Goal: Task Accomplishment & Management: Complete application form

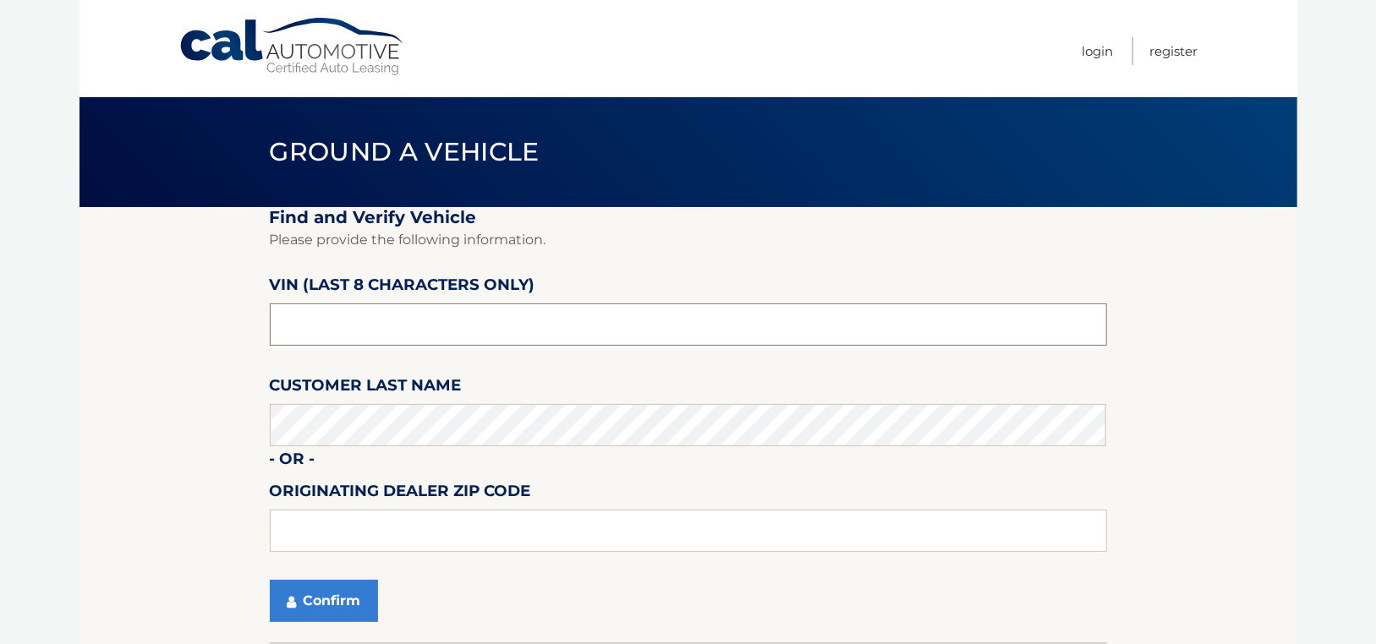
click at [352, 329] on input "text" at bounding box center [688, 325] width 837 height 42
type input "NM116984"
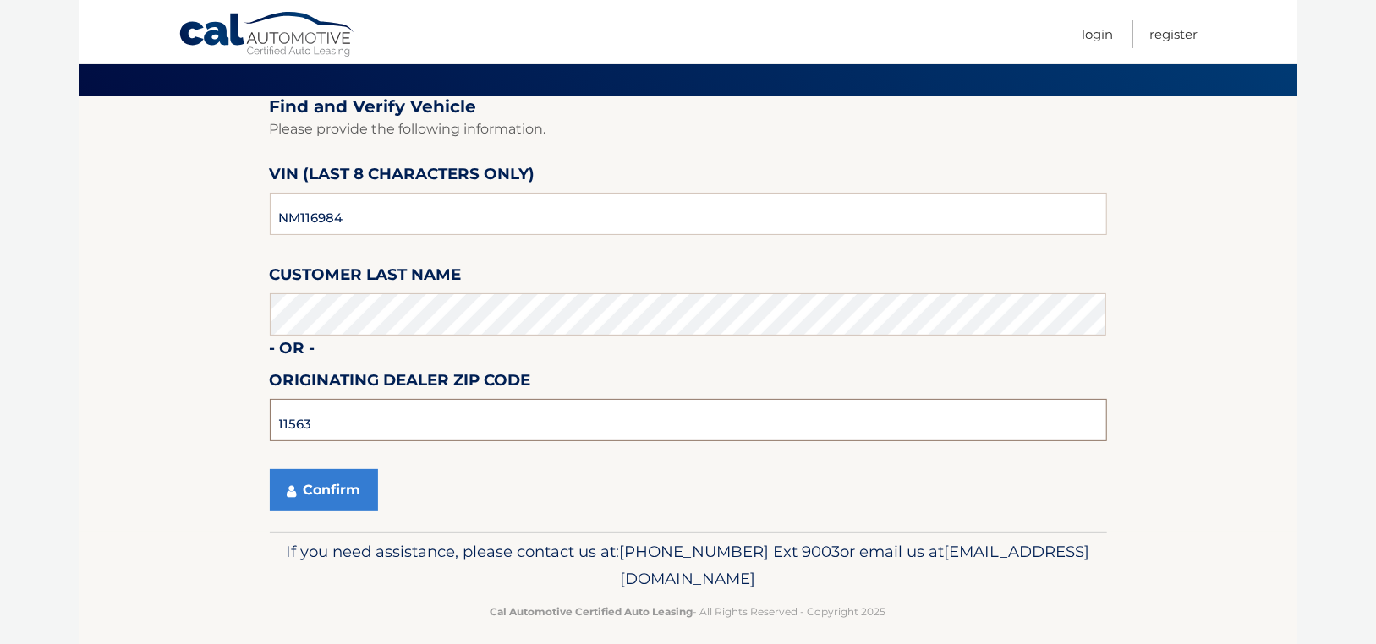
scroll to position [125, 0]
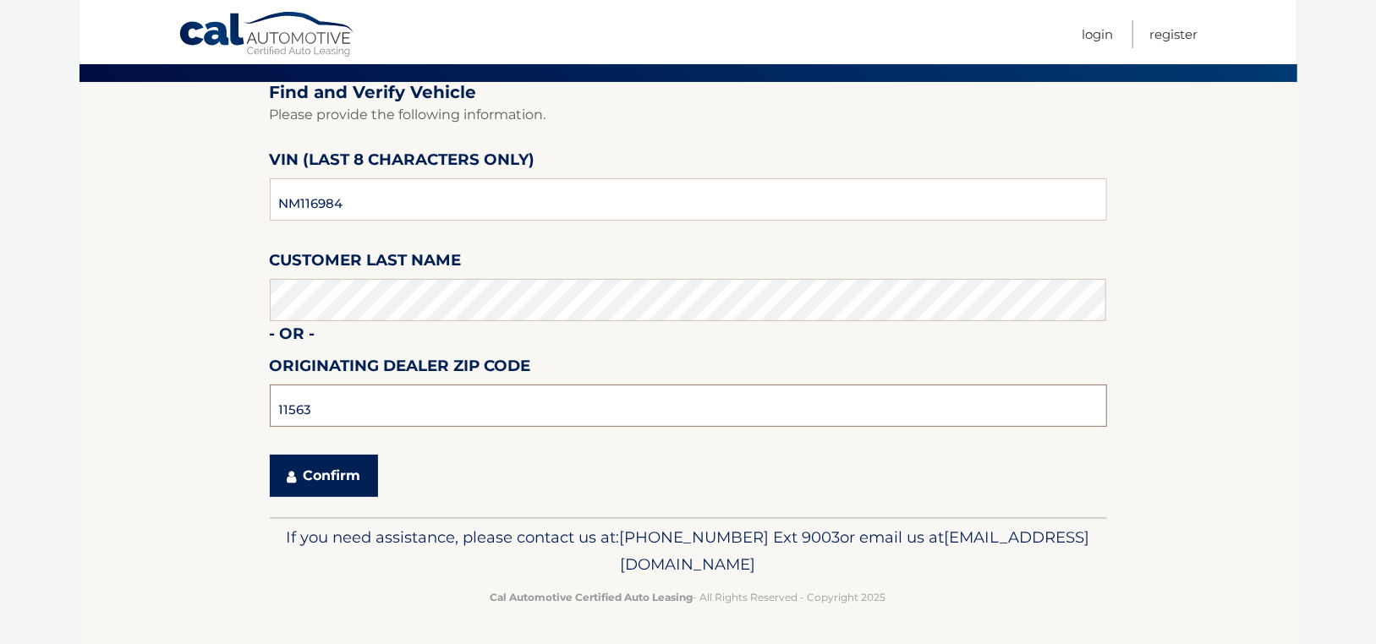
type input "11563"
click at [322, 485] on button "Confirm" at bounding box center [324, 476] width 108 height 42
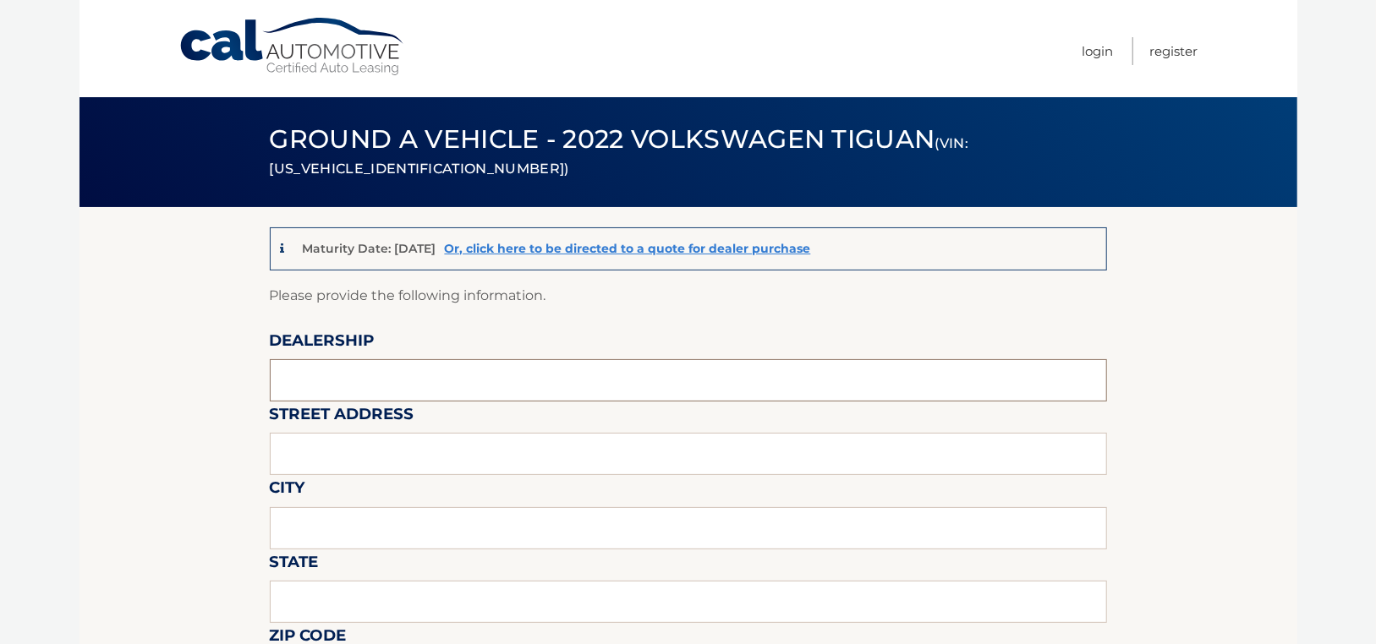
click at [340, 388] on input "text" at bounding box center [688, 380] width 837 height 42
type input "SUNRISE VOLKSWAGEN"
type input "[STREET_ADDRESS]"
type input "ROCKVILLE CTR"
type input "NY"
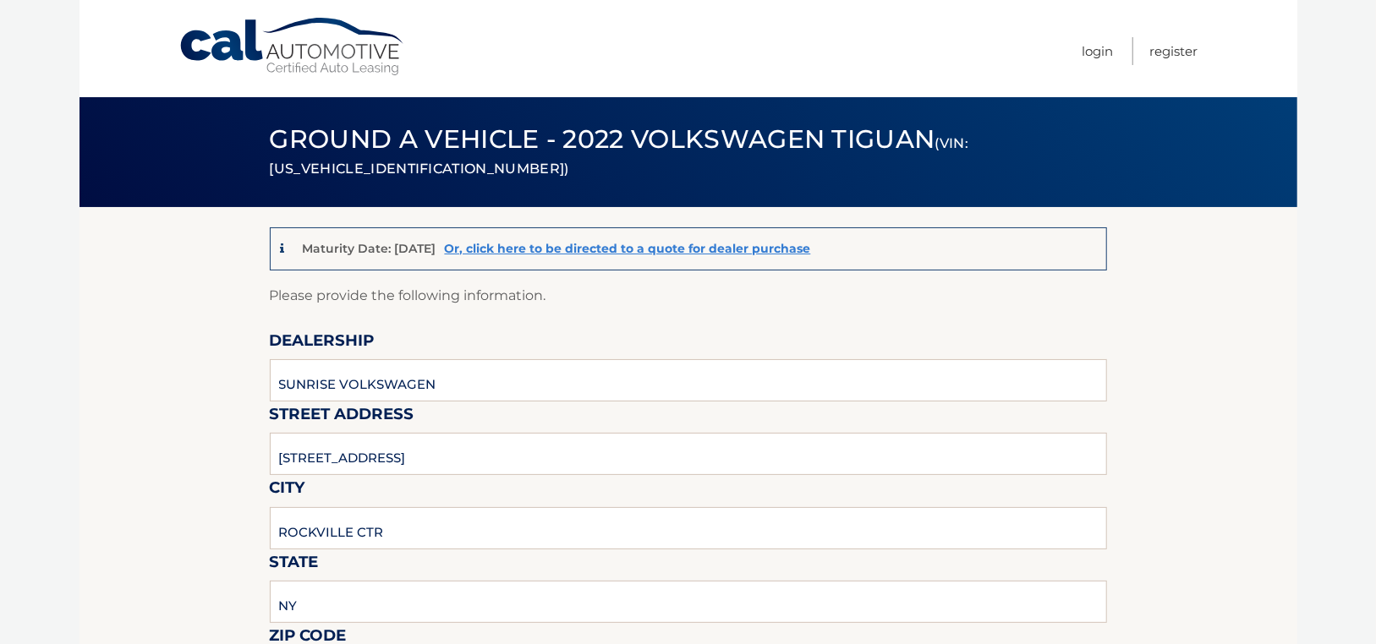
scroll to position [353, 0]
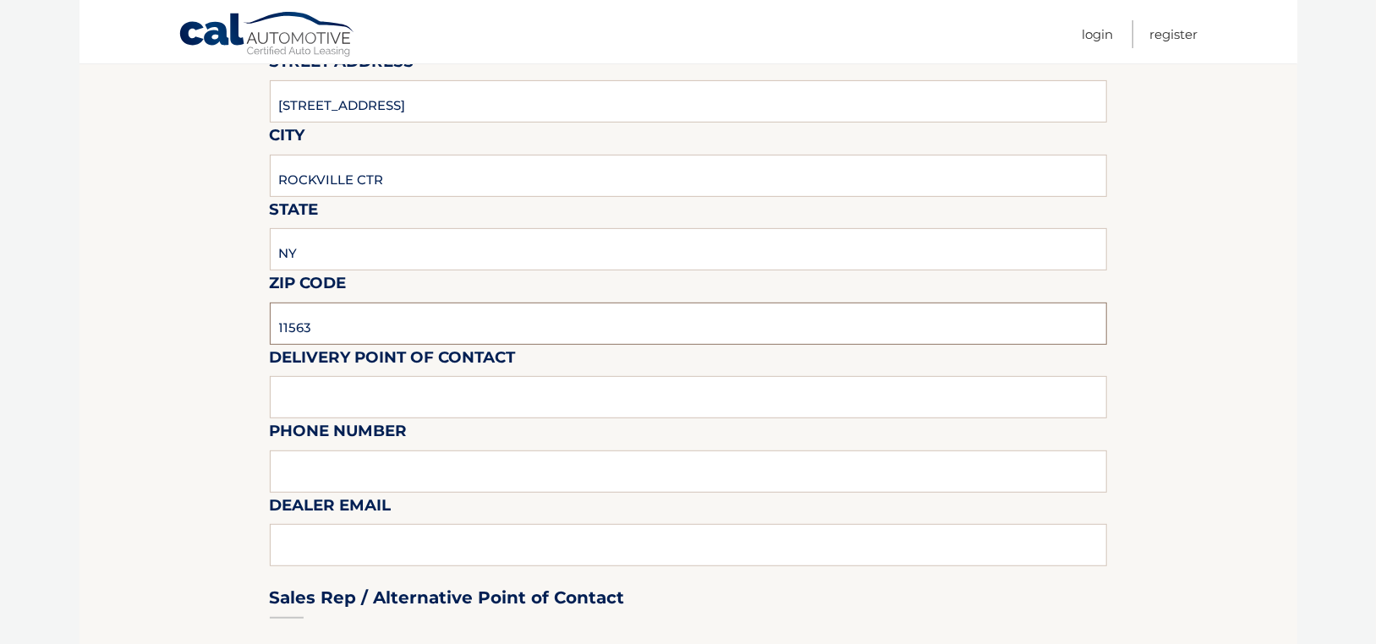
type input "11563"
type input "[PERSON_NAME]"
type input "[PHONE_NUMBER]"
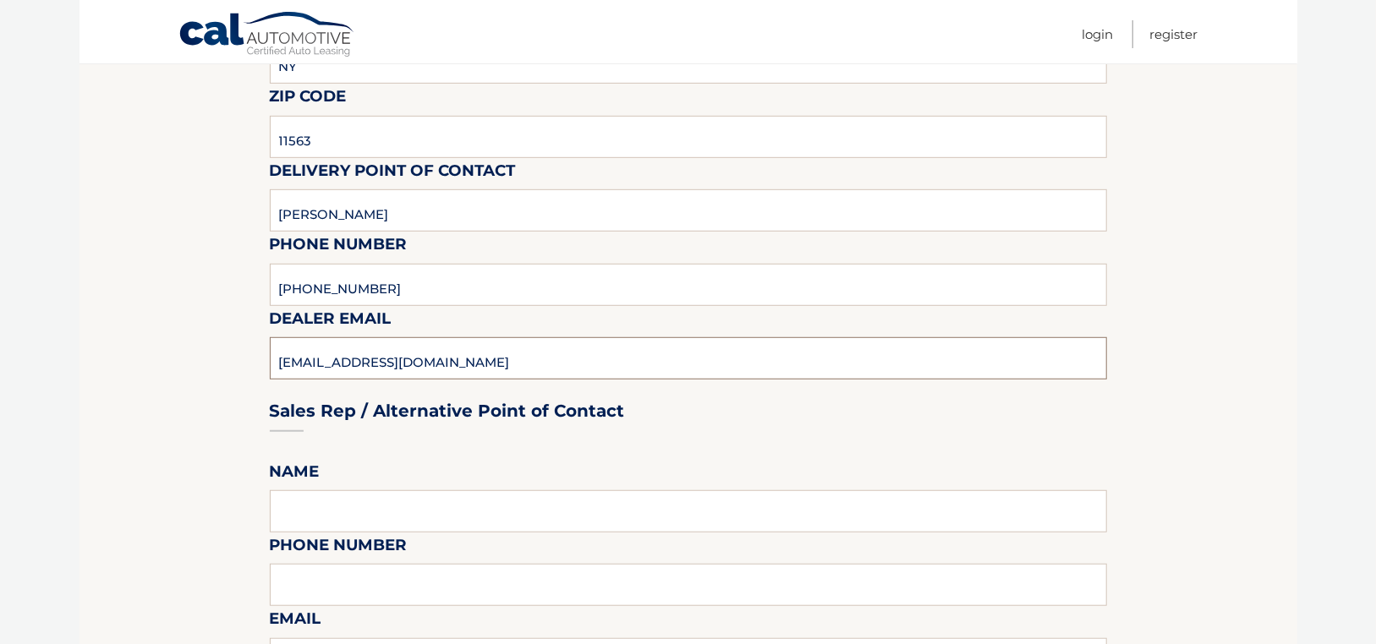
scroll to position [606, 0]
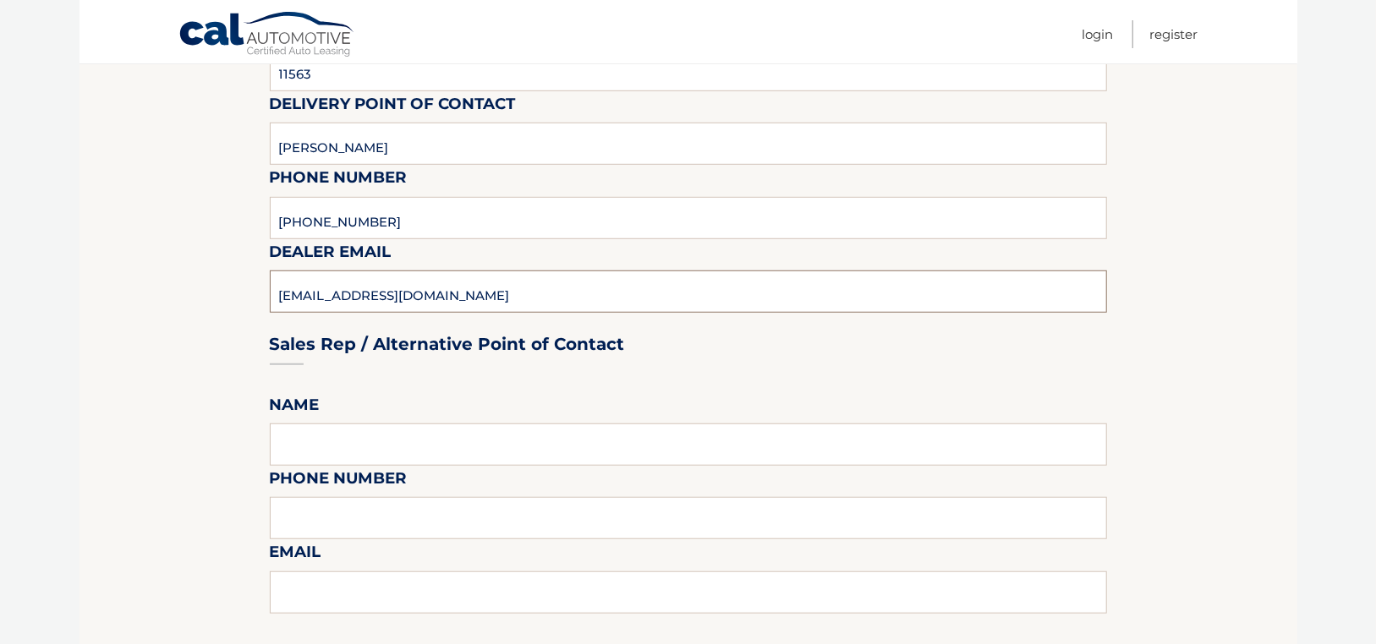
type input "[EMAIL_ADDRESS][DOMAIN_NAME]"
click at [321, 445] on input "text" at bounding box center [688, 445] width 837 height 42
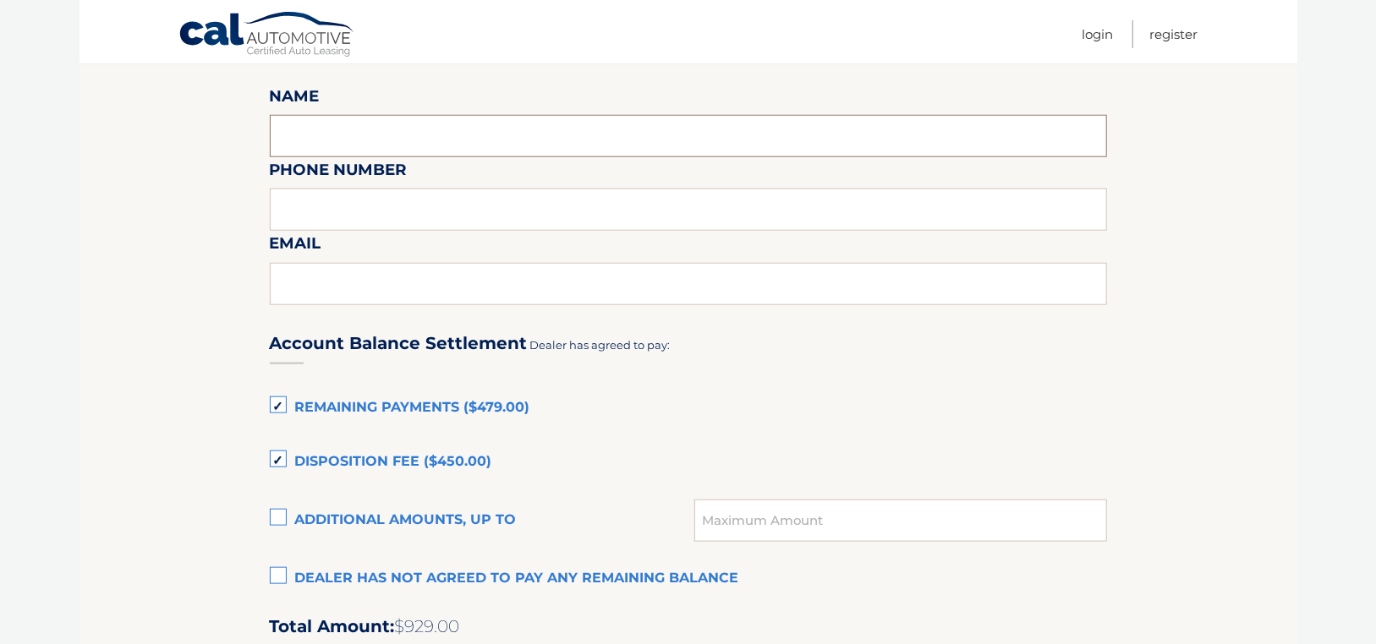
scroll to position [945, 0]
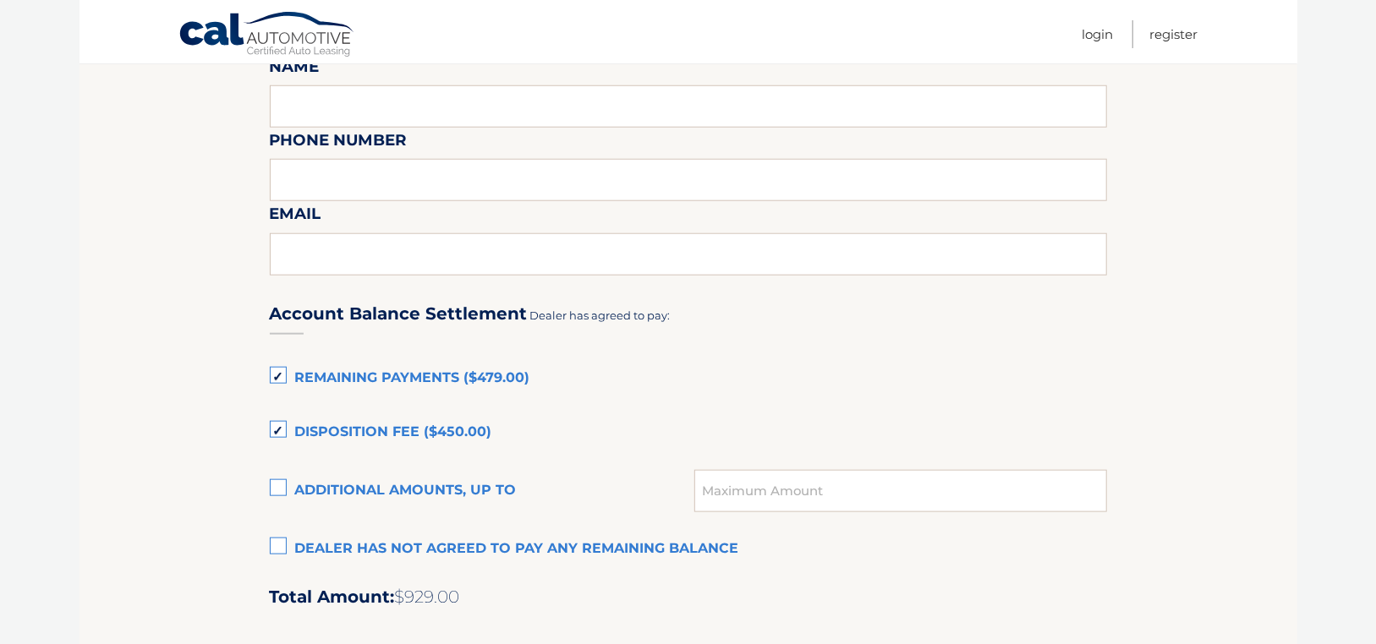
click at [279, 432] on label "Disposition Fee ($450.00)" at bounding box center [688, 433] width 837 height 34
click at [0, 0] on input "Disposition Fee ($450.00)" at bounding box center [0, 0] width 0 height 0
click at [729, 505] on input "text" at bounding box center [900, 491] width 412 height 42
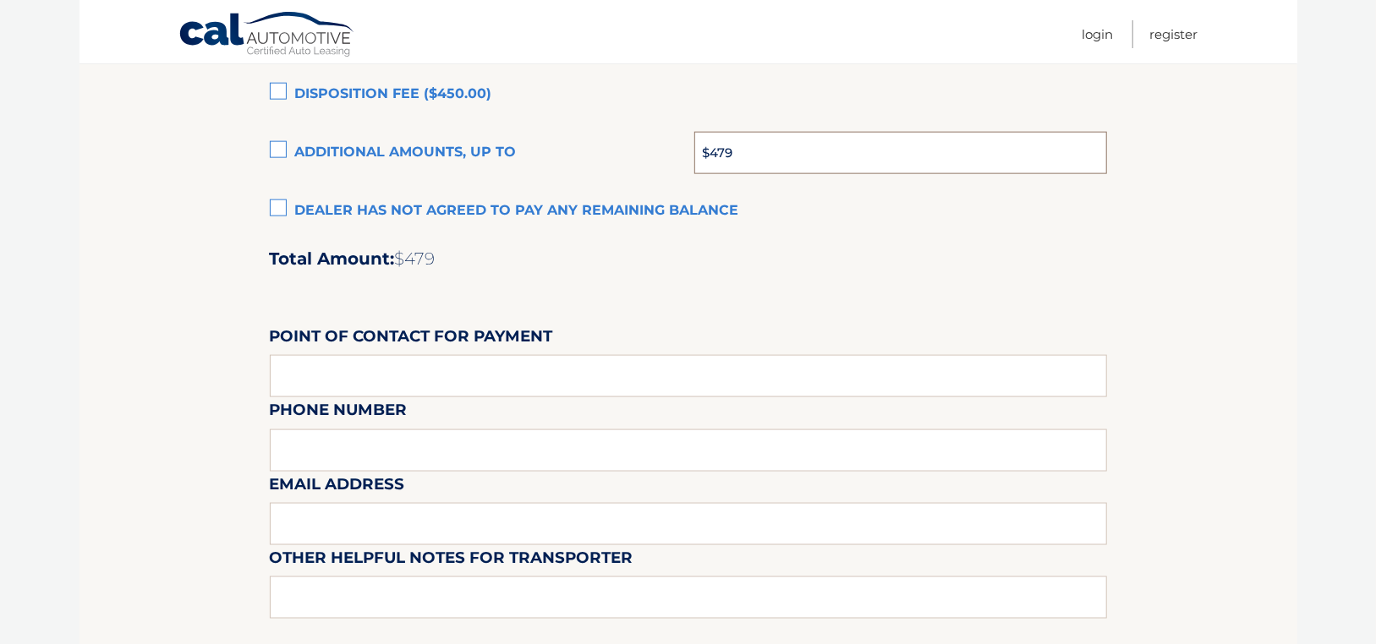
scroll to position [1283, 0]
type input "$479"
click at [373, 381] on input "text" at bounding box center [688, 376] width 837 height 42
click at [374, 381] on input "[PERSON_NAME]" at bounding box center [688, 376] width 837 height 42
type input "[PERSON_NAME]"
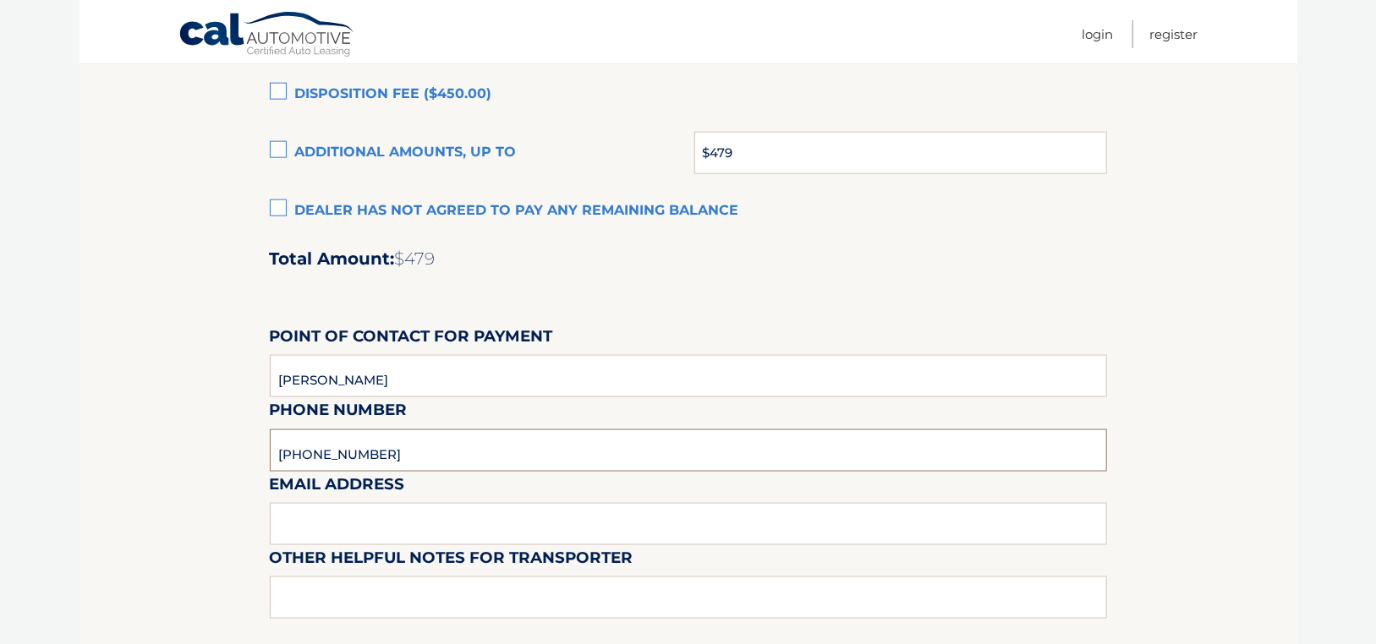
type input "[PHONE_NUMBER]"
type input "[EMAIL_ADDRESS][DOMAIN_NAME]"
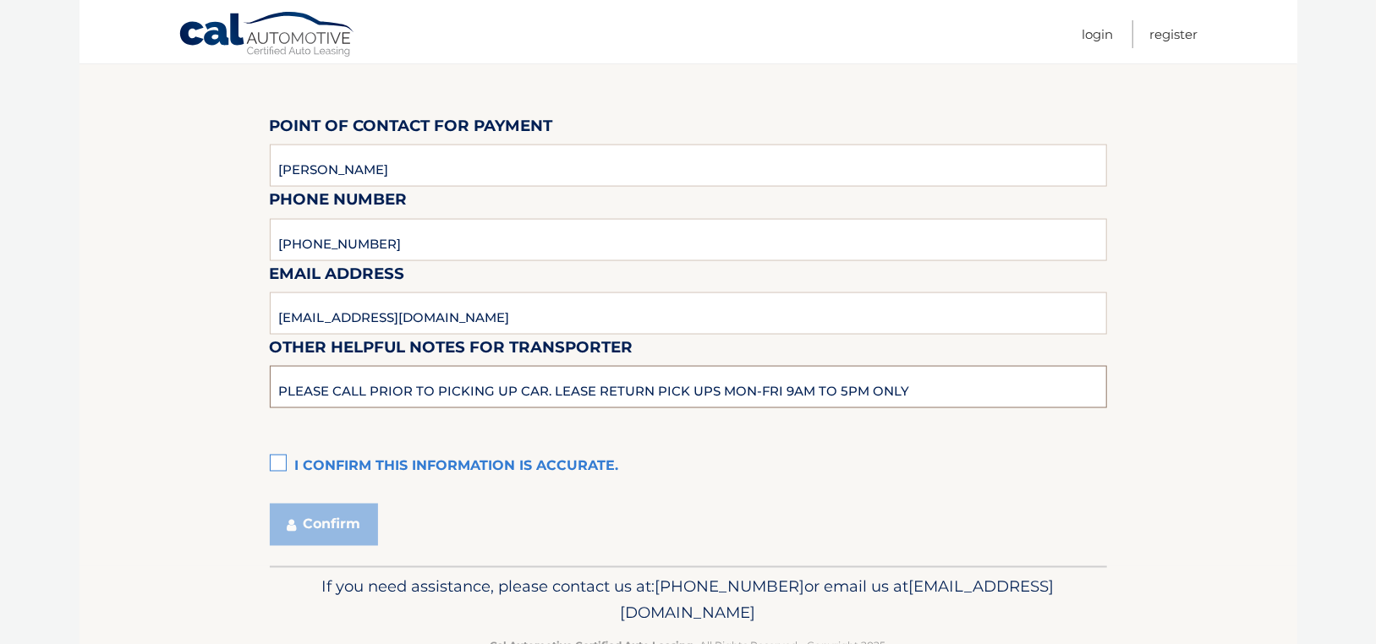
scroll to position [1537, 0]
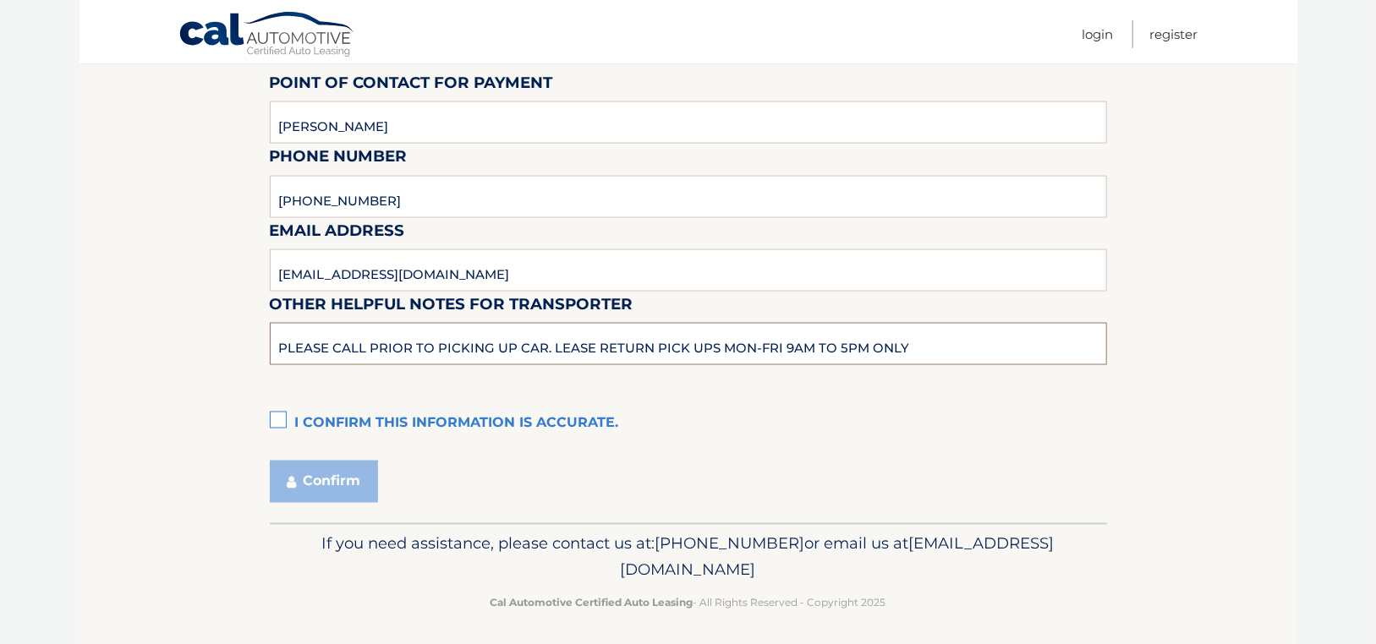
type input "PLEASE CALL PRIOR TO PICKING UP CAR. LEASE RETURN PICK UPS MON-FRI 9AM TO 5PM O…"
click at [278, 418] on label "I confirm this information is accurate." at bounding box center [688, 424] width 837 height 34
click at [0, 0] on input "I confirm this information is accurate." at bounding box center [0, 0] width 0 height 0
click at [318, 480] on button "Confirm" at bounding box center [324, 482] width 108 height 42
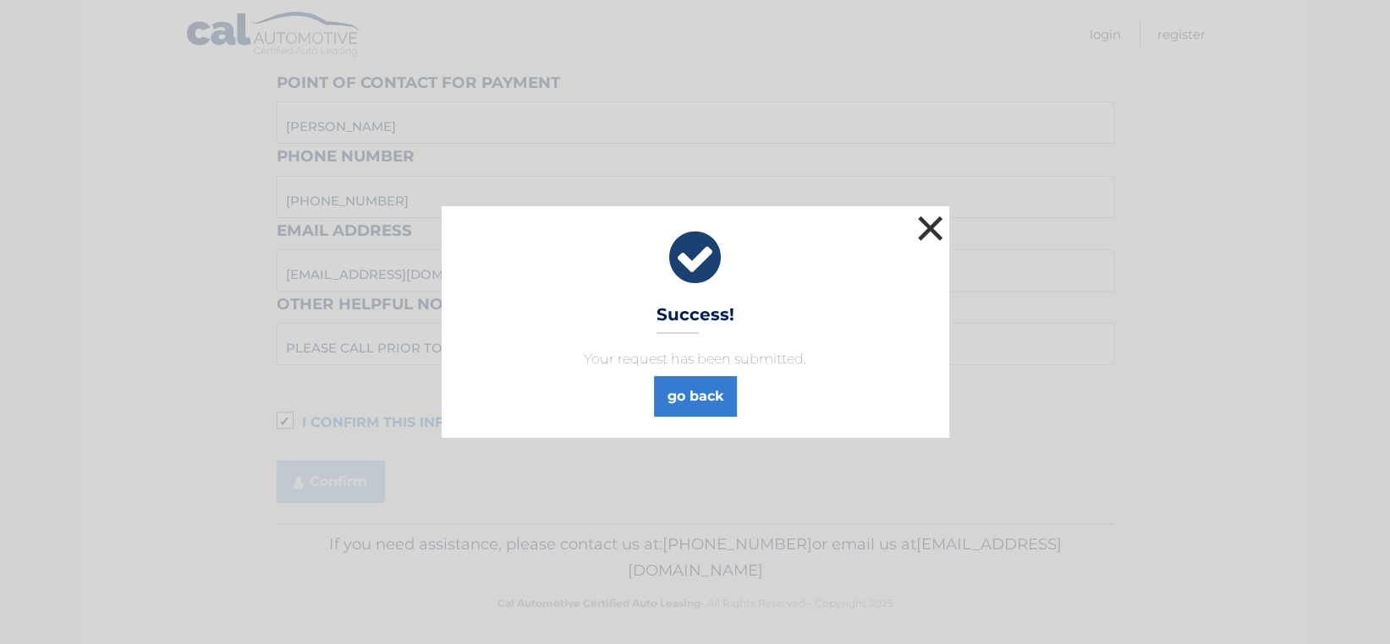
click at [933, 225] on button "×" at bounding box center [930, 228] width 34 height 34
